Goal: Navigation & Orientation: Find specific page/section

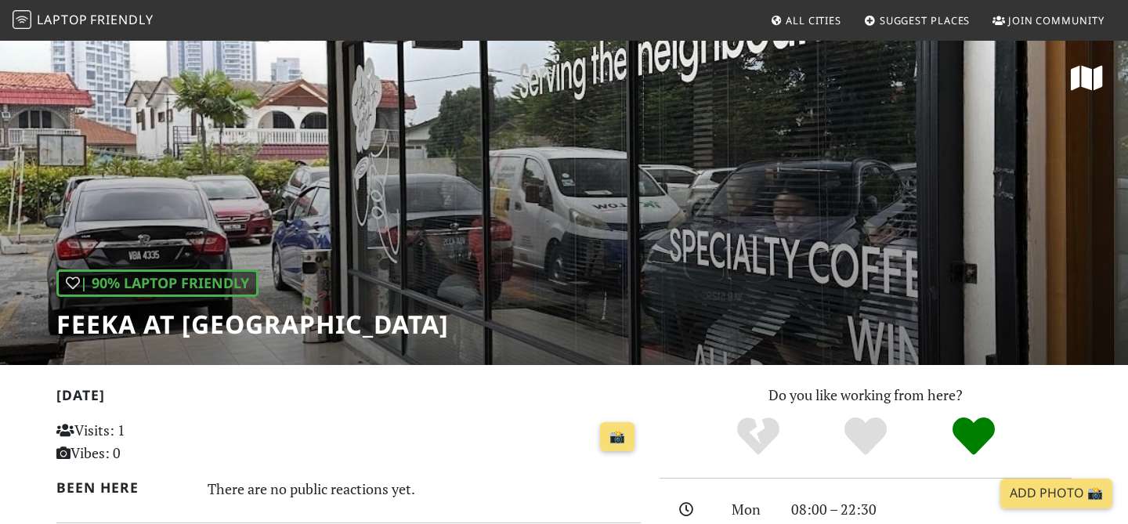
click at [556, 249] on div "| 90% Laptop Friendly FEEKA at Happy Mansion" at bounding box center [564, 202] width 1128 height 326
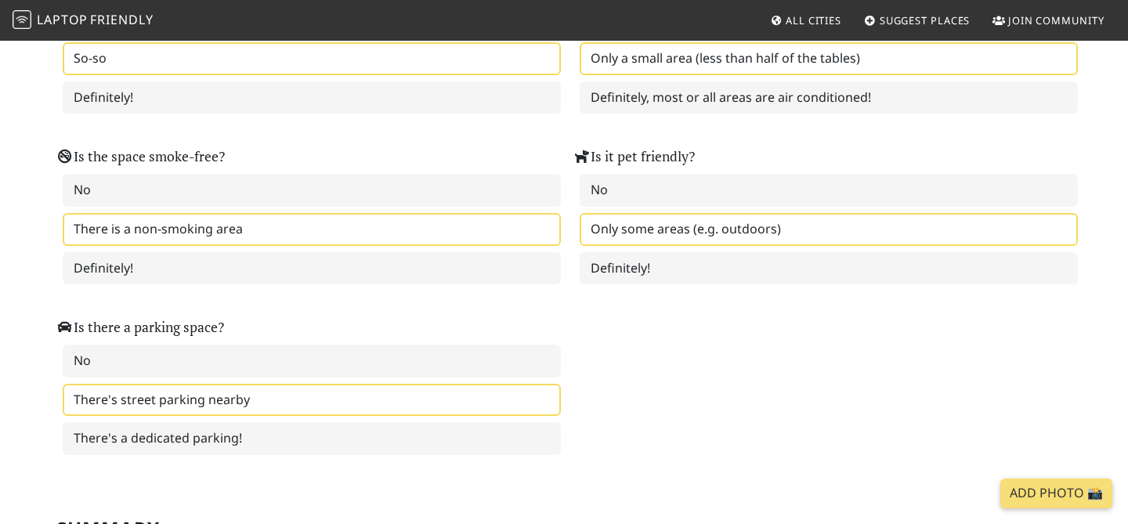
scroll to position [2089, 0]
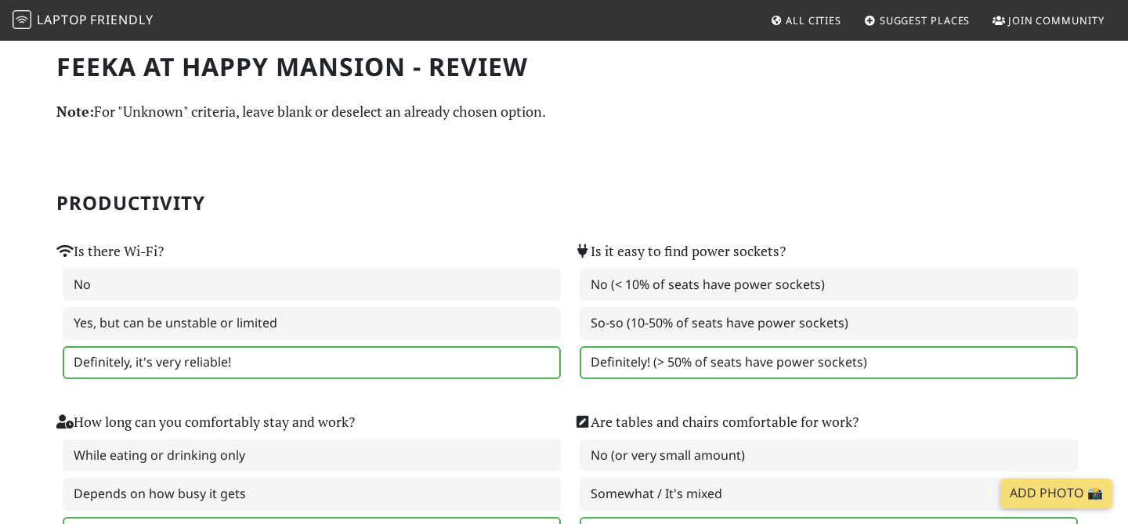
click at [91, 20] on span "Friendly" at bounding box center [121, 19] width 63 height 17
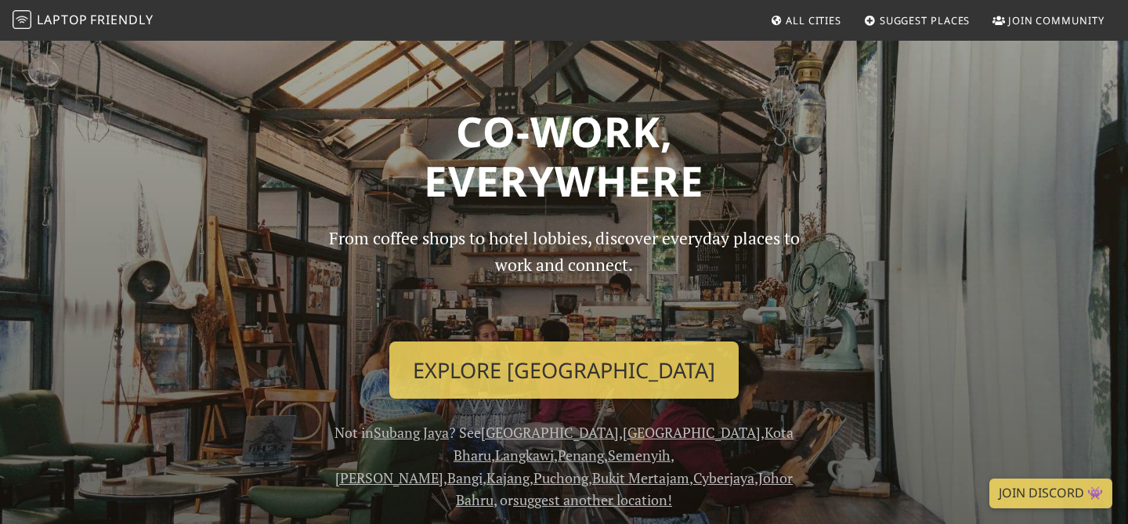
click at [808, 20] on span "All Cities" at bounding box center [814, 20] width 56 height 14
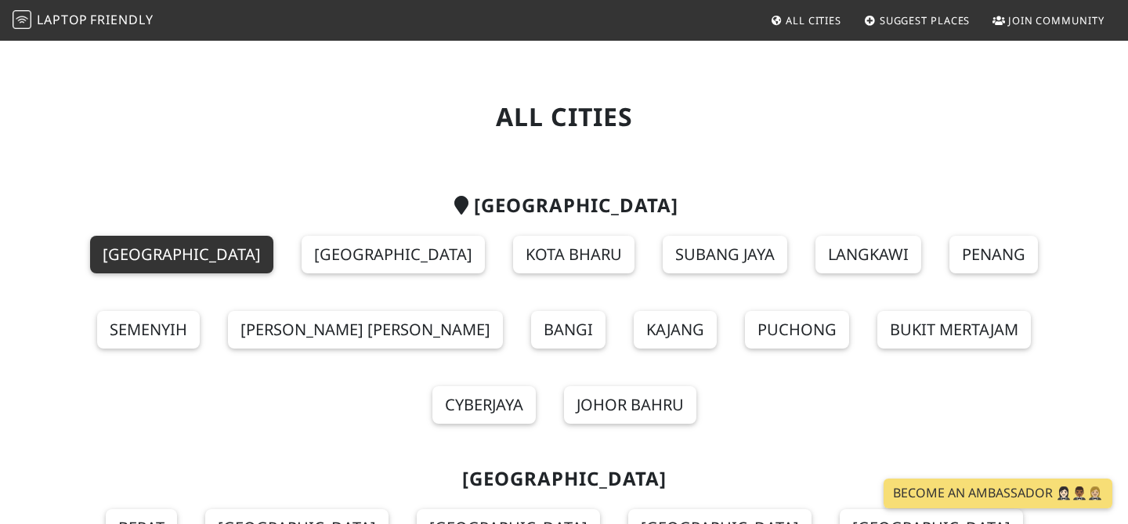
click at [151, 261] on link "[GEOGRAPHIC_DATA]" at bounding box center [181, 255] width 183 height 38
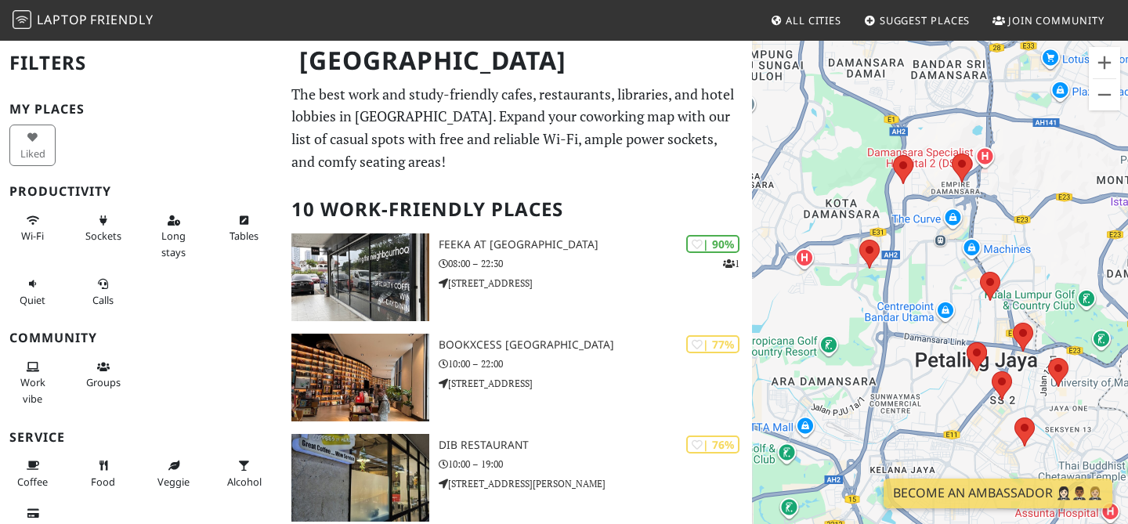
click at [800, 24] on span "All Cities" at bounding box center [814, 20] width 56 height 14
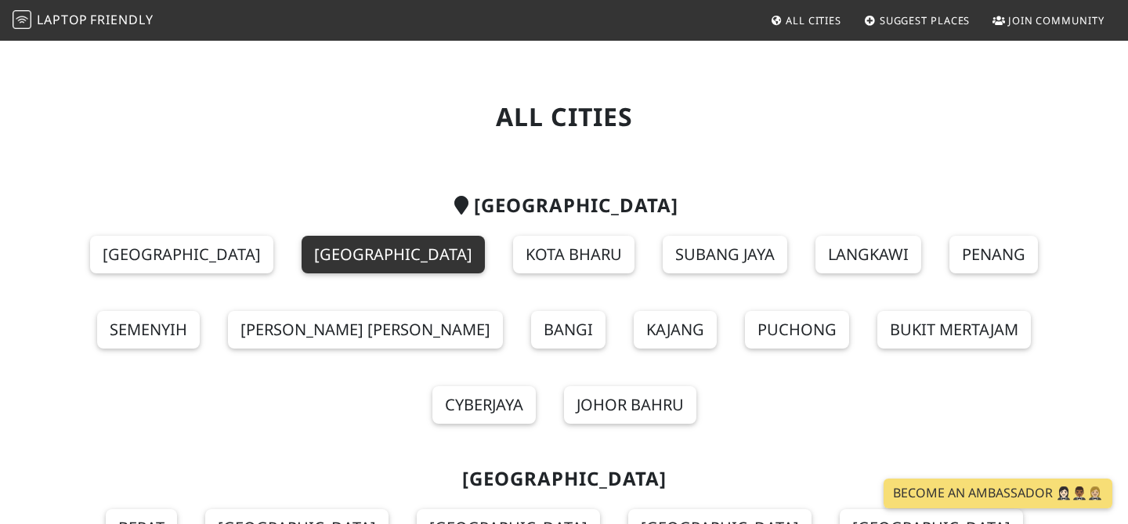
click at [302, 260] on link "[GEOGRAPHIC_DATA]" at bounding box center [393, 255] width 183 height 38
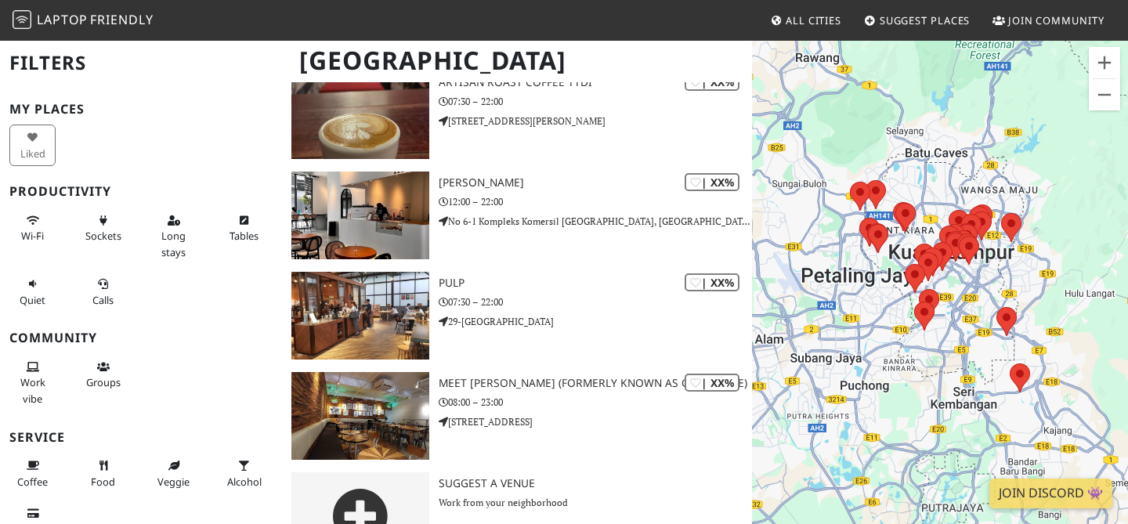
scroll to position [2918, 0]
